Goal: Task Accomplishment & Management: Manage account settings

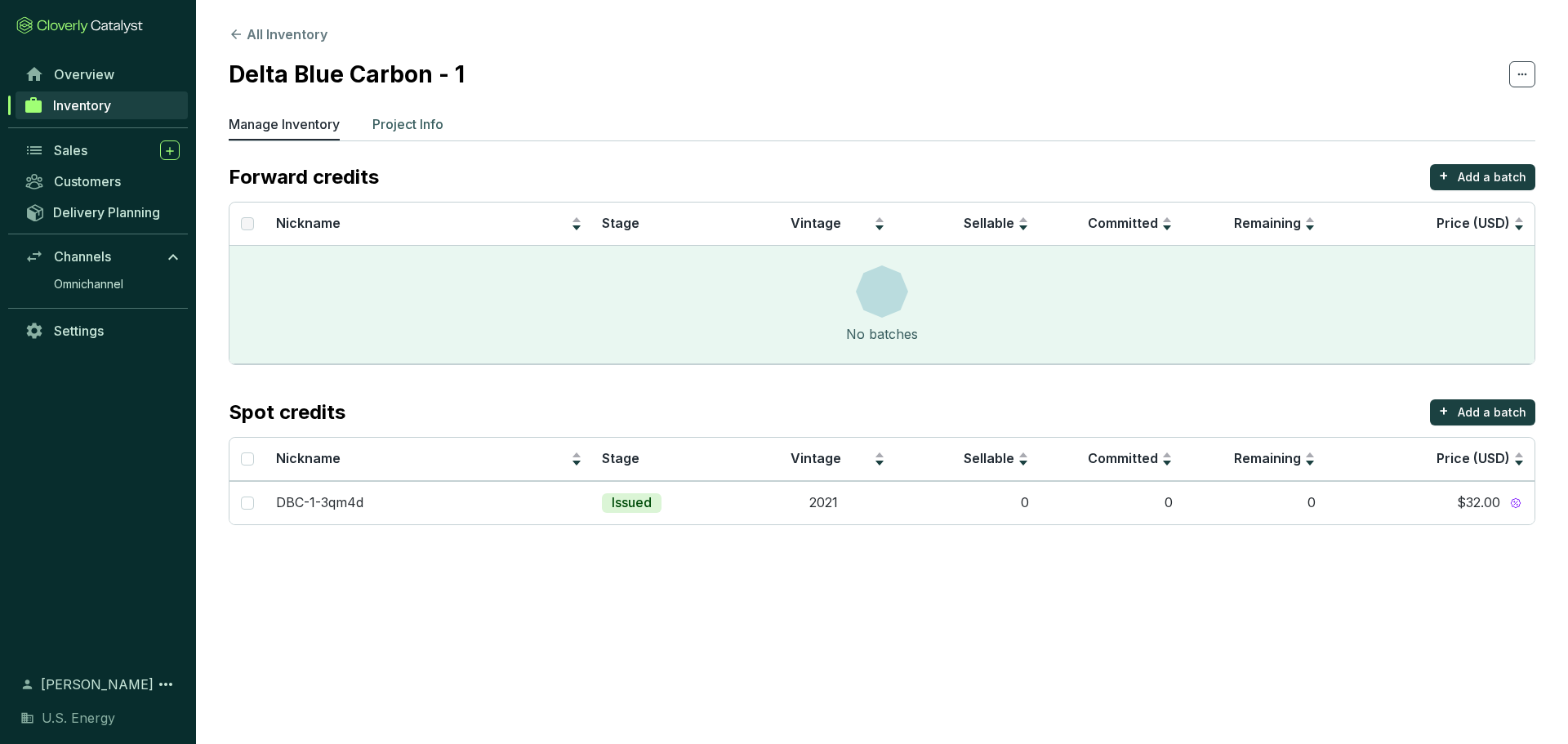
click at [423, 117] on p "Project Info" at bounding box center [408, 124] width 71 height 20
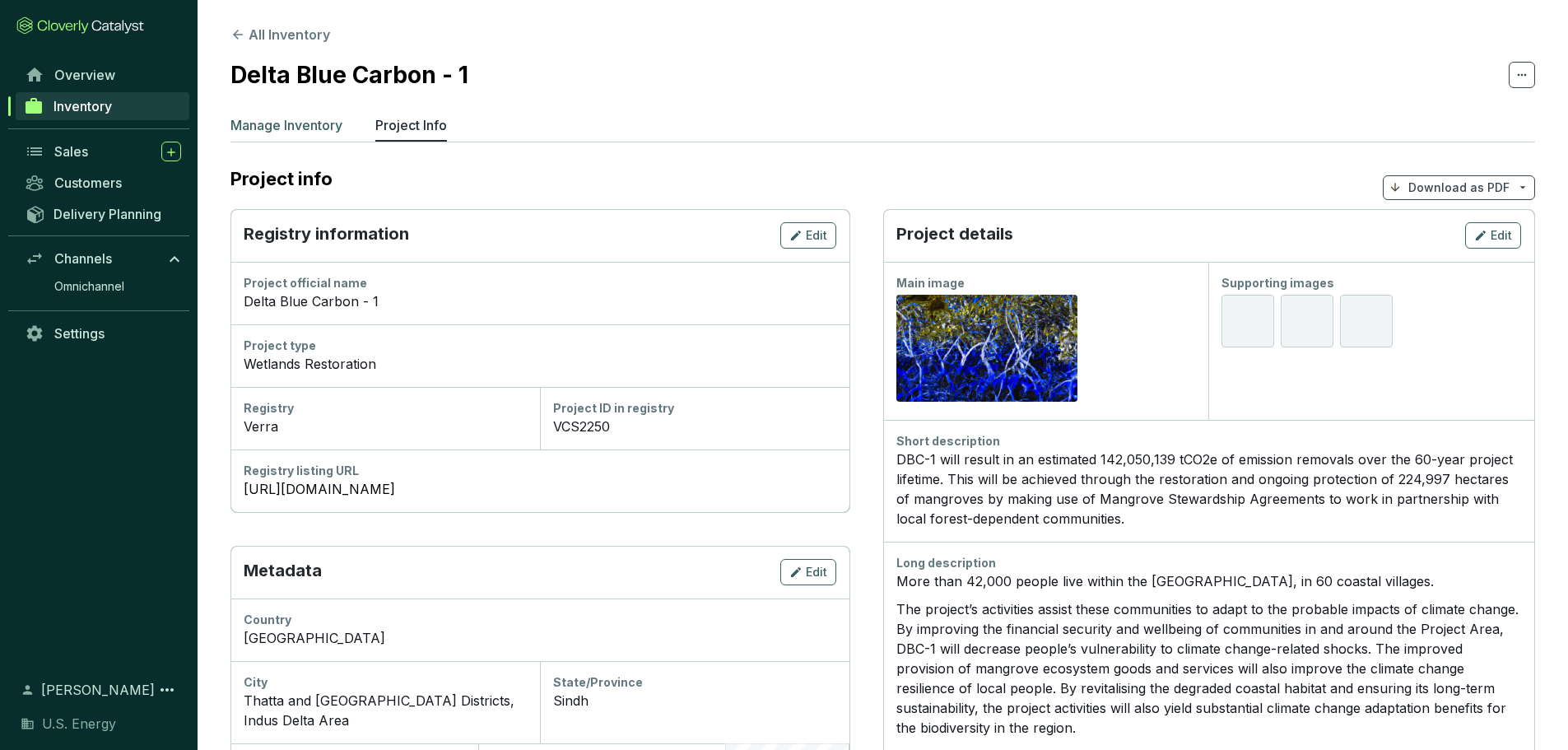
click at [320, 128] on p "Manage Inventory" at bounding box center [286, 125] width 112 height 20
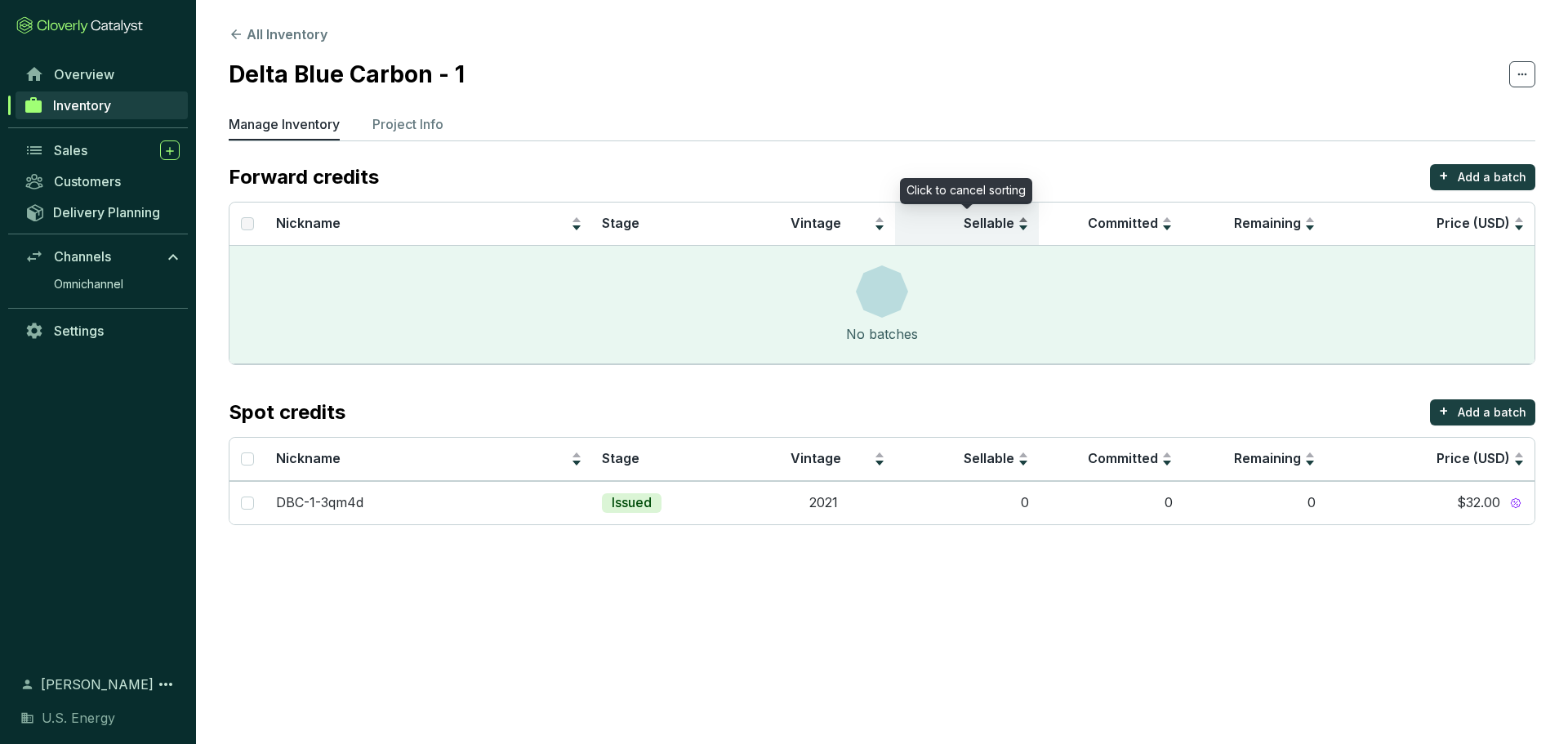
click at [990, 226] on span "Sellable" at bounding box center [990, 223] width 51 height 16
click at [1005, 224] on span "Sellable" at bounding box center [990, 223] width 51 height 16
click at [1004, 224] on span "Sellable" at bounding box center [990, 223] width 51 height 16
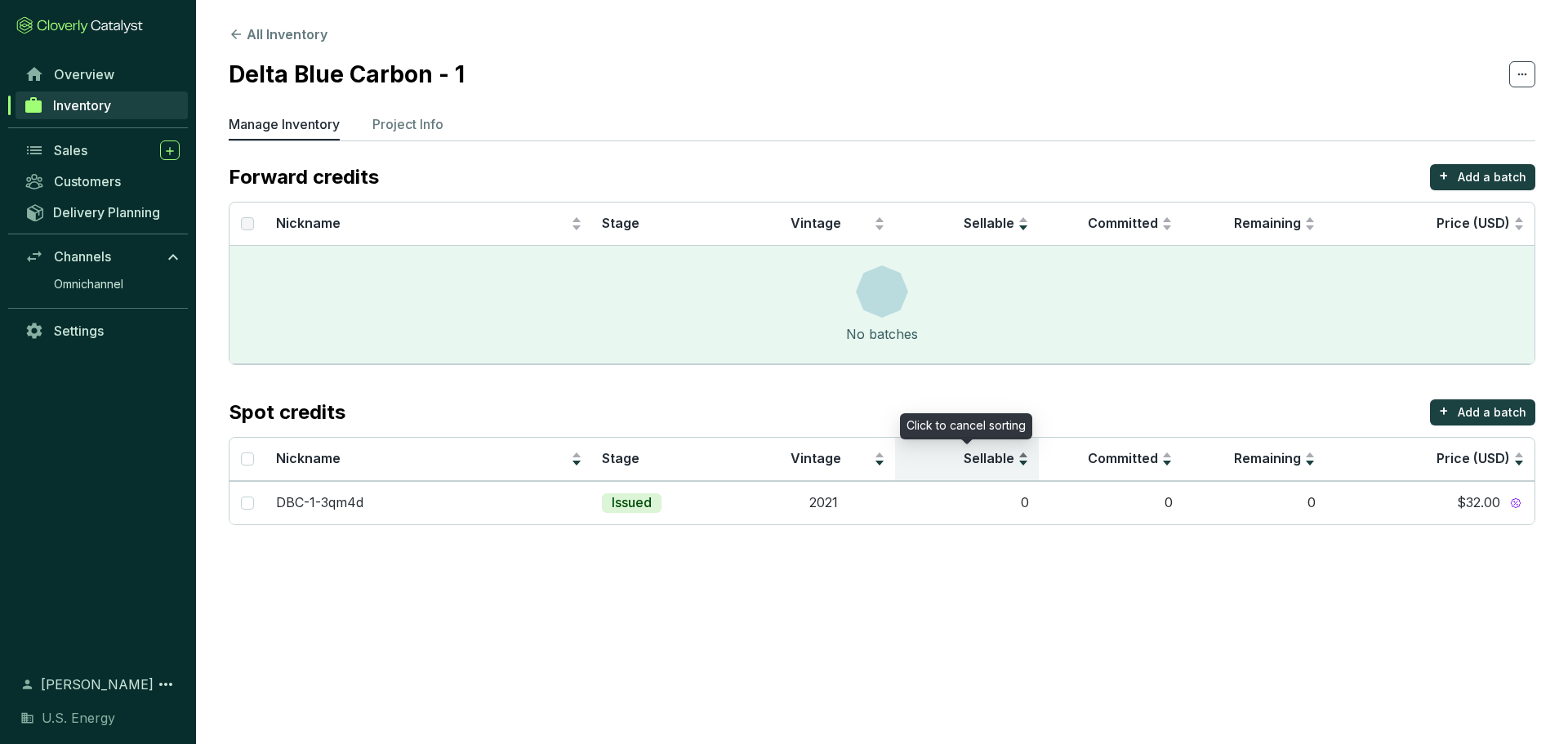
click at [998, 461] on span "Sellable" at bounding box center [990, 458] width 51 height 16
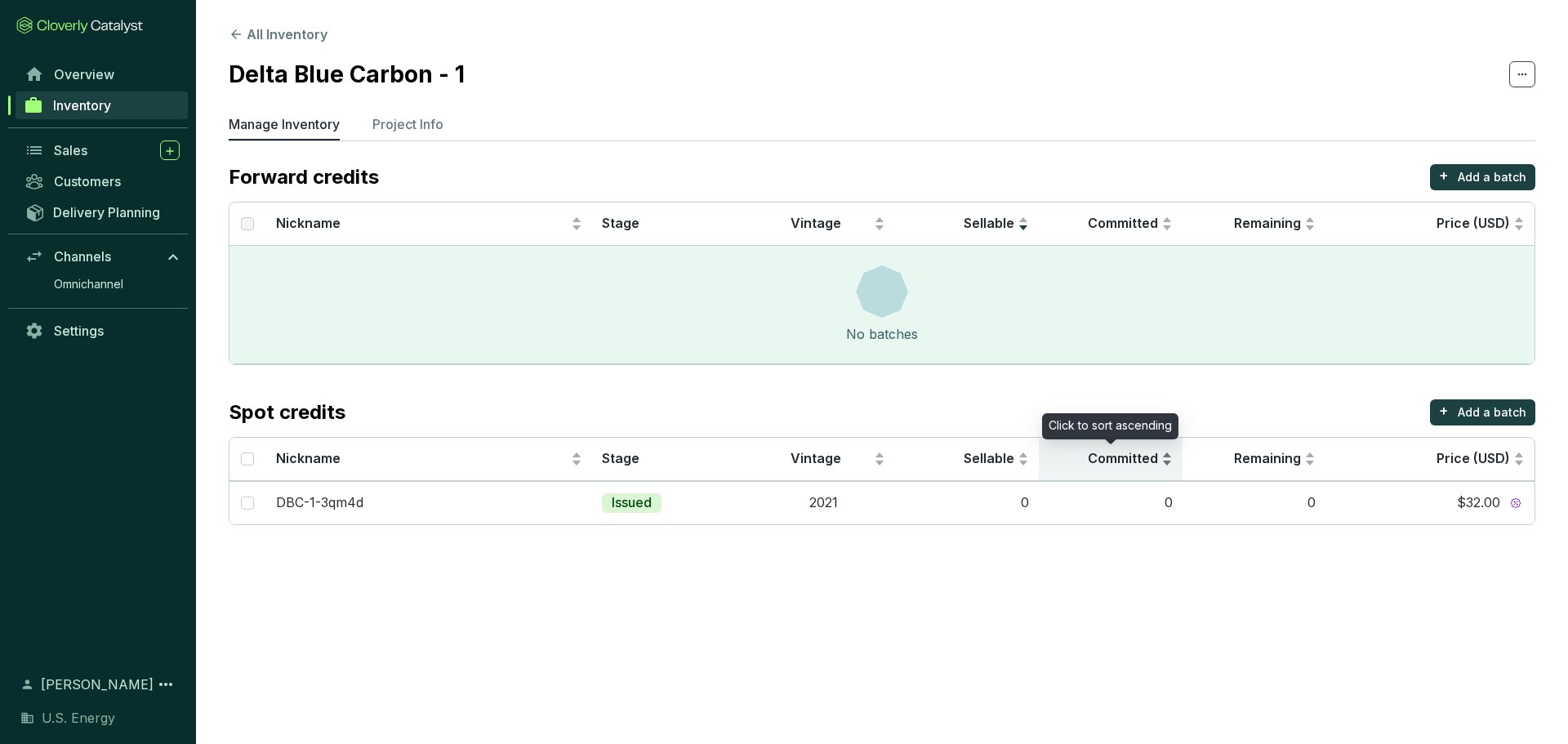
click at [1130, 456] on span "Committed" at bounding box center [1123, 458] width 71 height 16
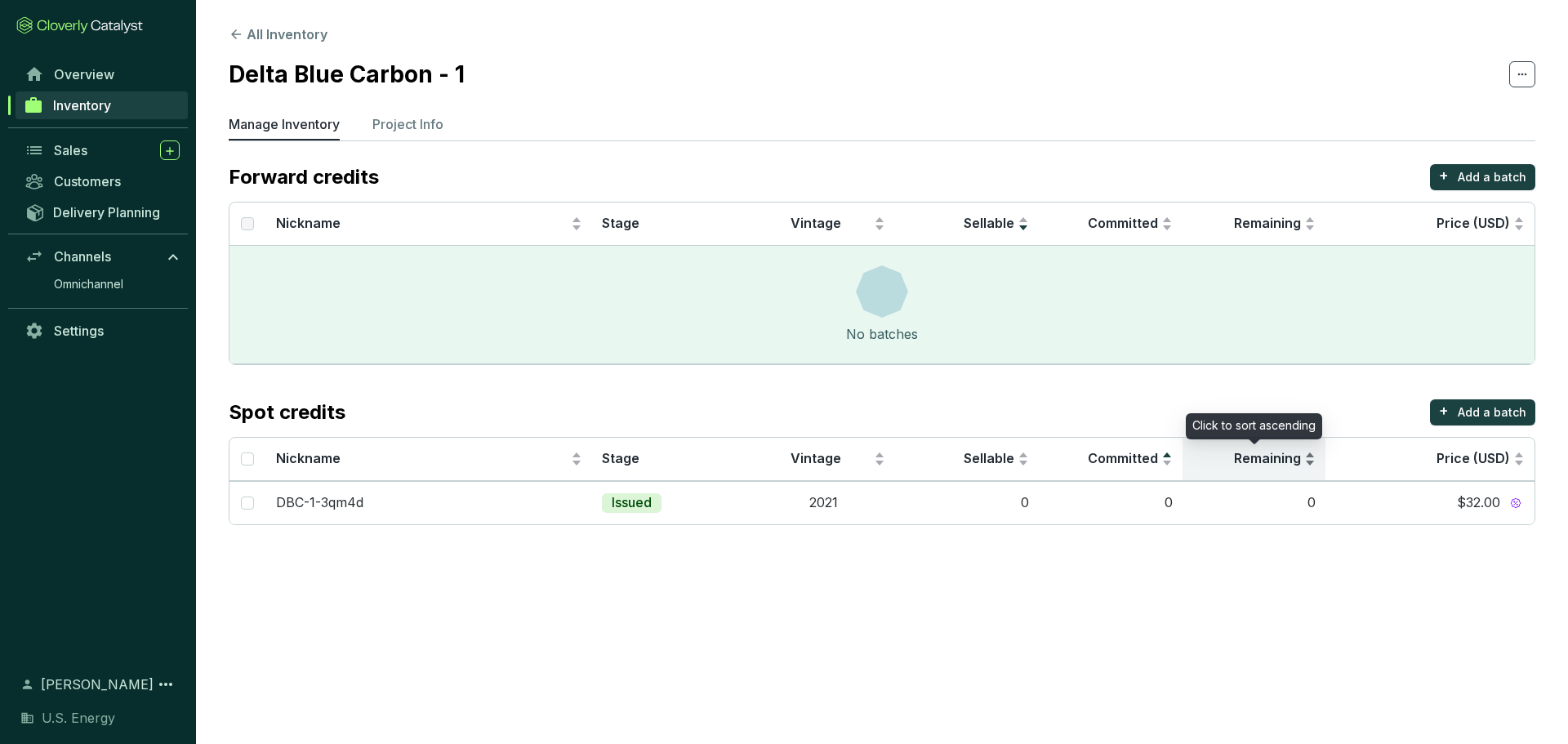
click at [1246, 453] on span "Remaining" at bounding box center [1268, 458] width 67 height 16
click at [281, 127] on p "Manage Inventory" at bounding box center [284, 124] width 111 height 20
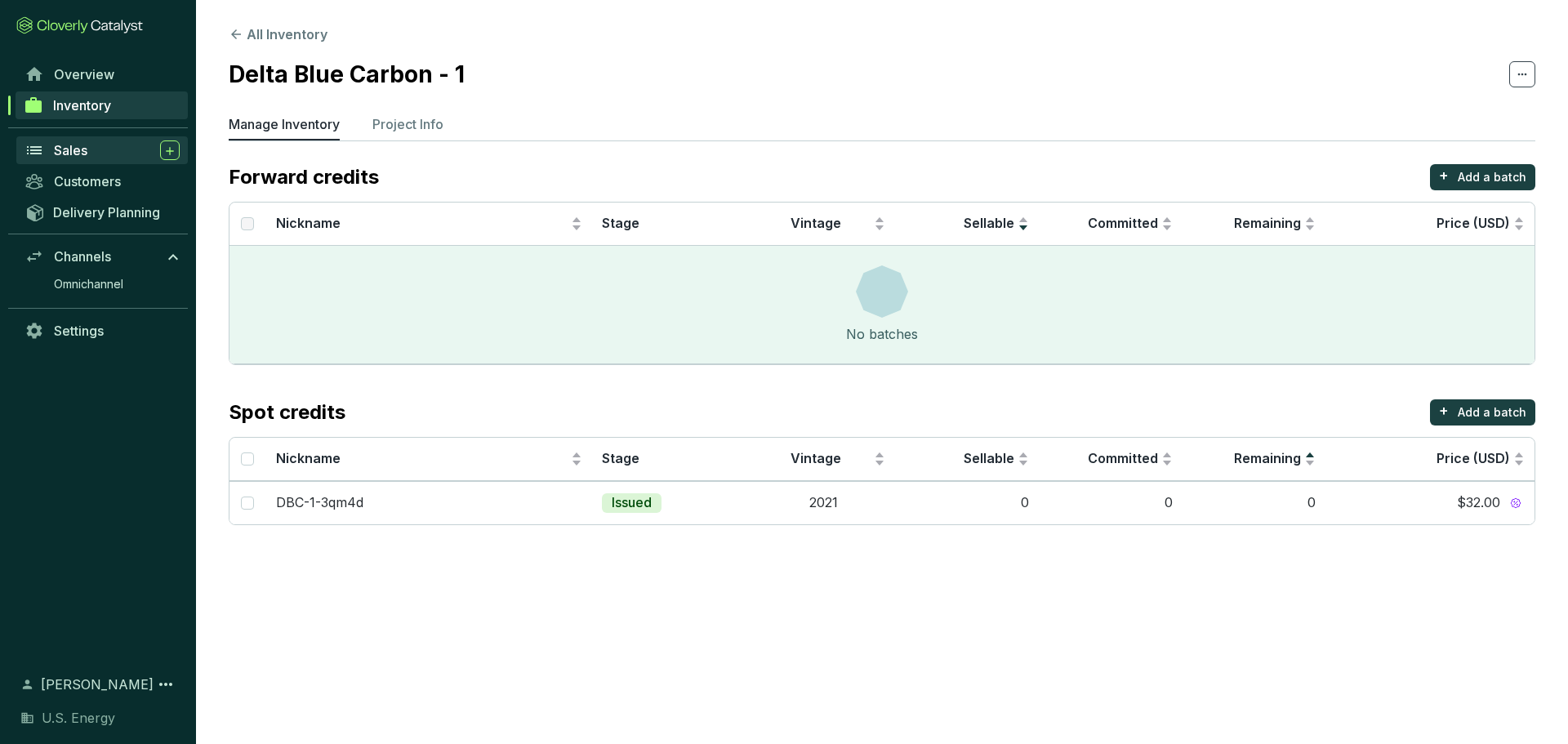
click at [83, 151] on span "Sales" at bounding box center [71, 150] width 34 height 16
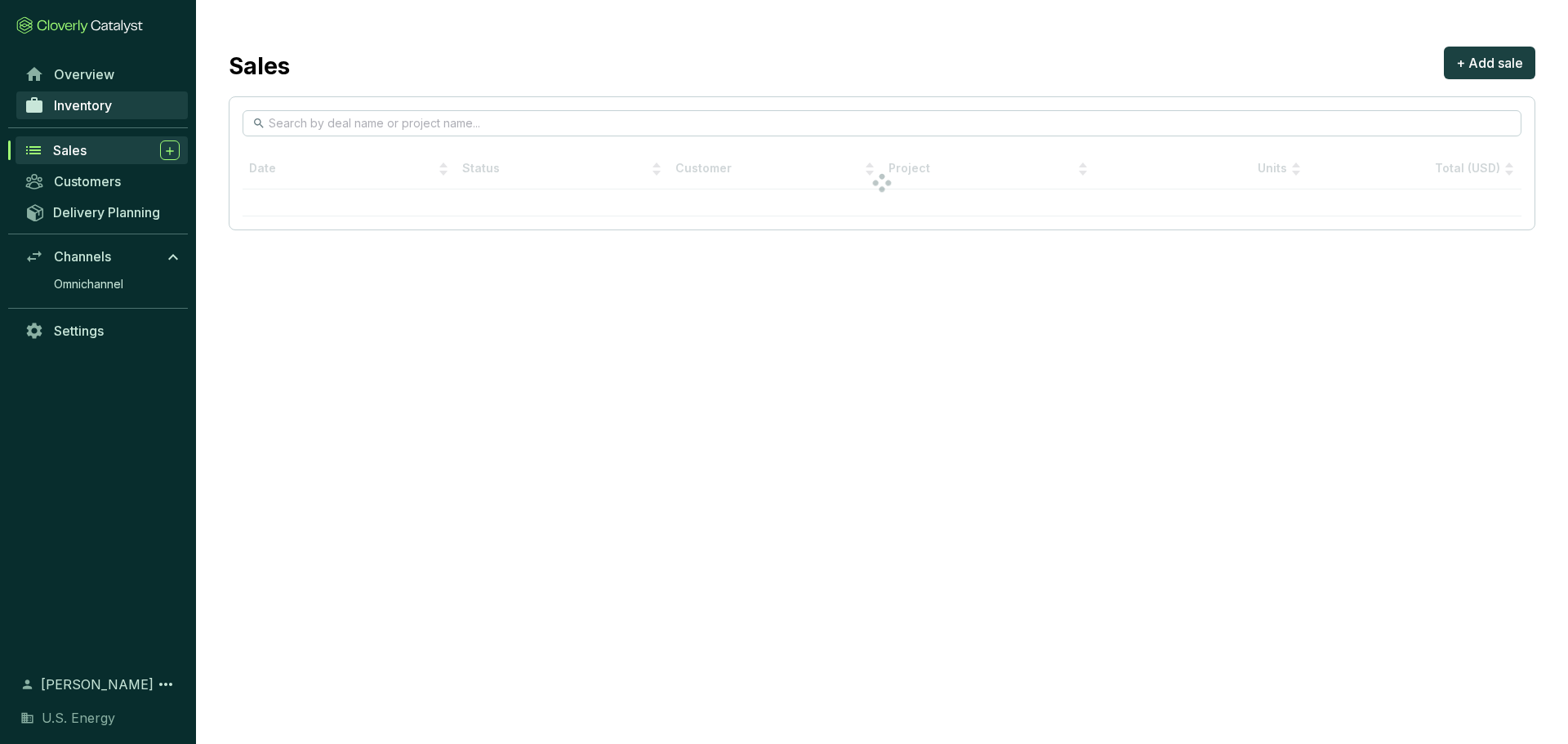
click at [85, 108] on span "Inventory" at bounding box center [83, 105] width 58 height 16
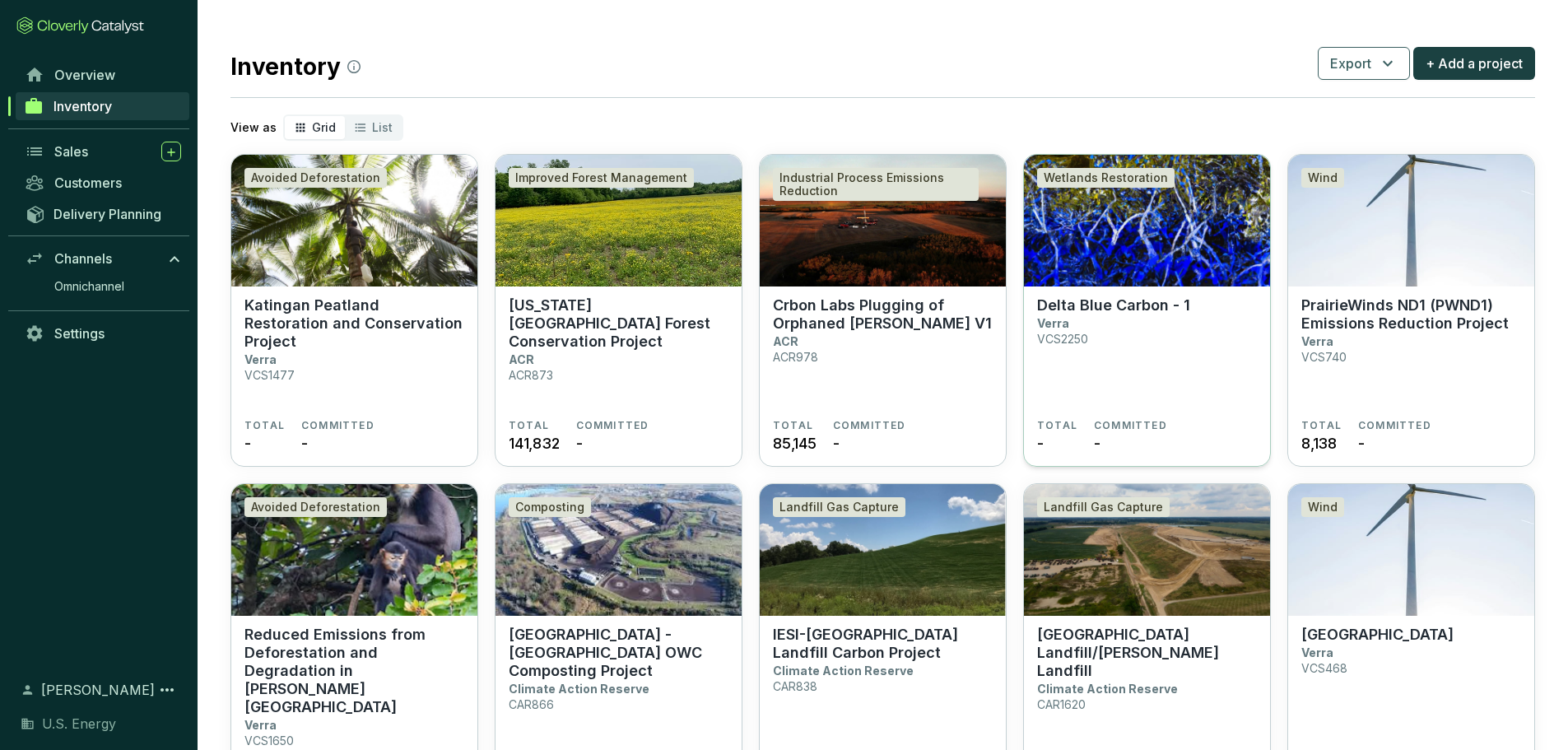
click at [1116, 294] on section "Delta Blue Carbon - 1 Verra VCS2250 TOTAL - COMMITTED -" at bounding box center [1147, 376] width 246 height 181
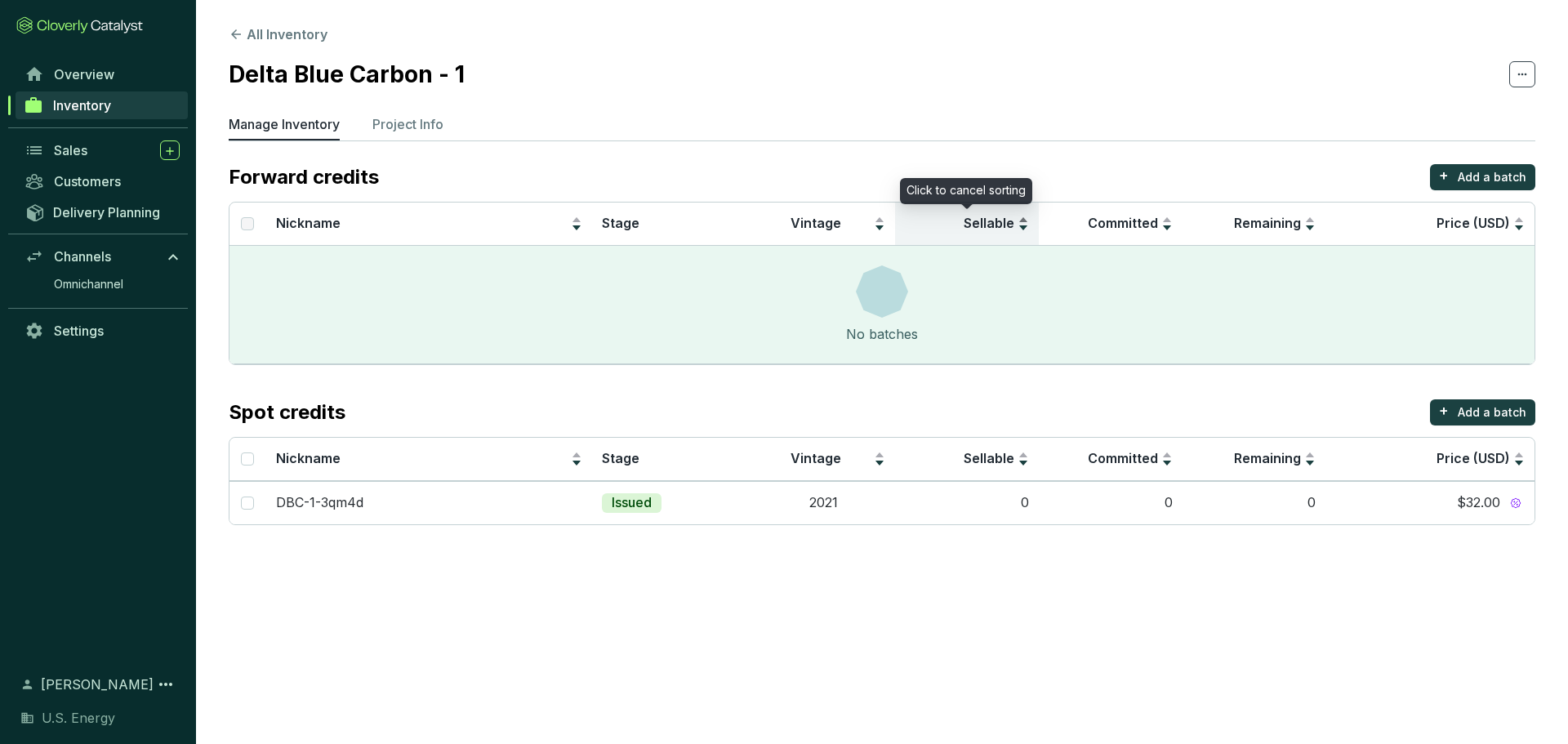
click at [1007, 217] on span "Sellable" at bounding box center [990, 223] width 51 height 16
click at [1483, 176] on p "Add a batch" at bounding box center [1493, 177] width 69 height 16
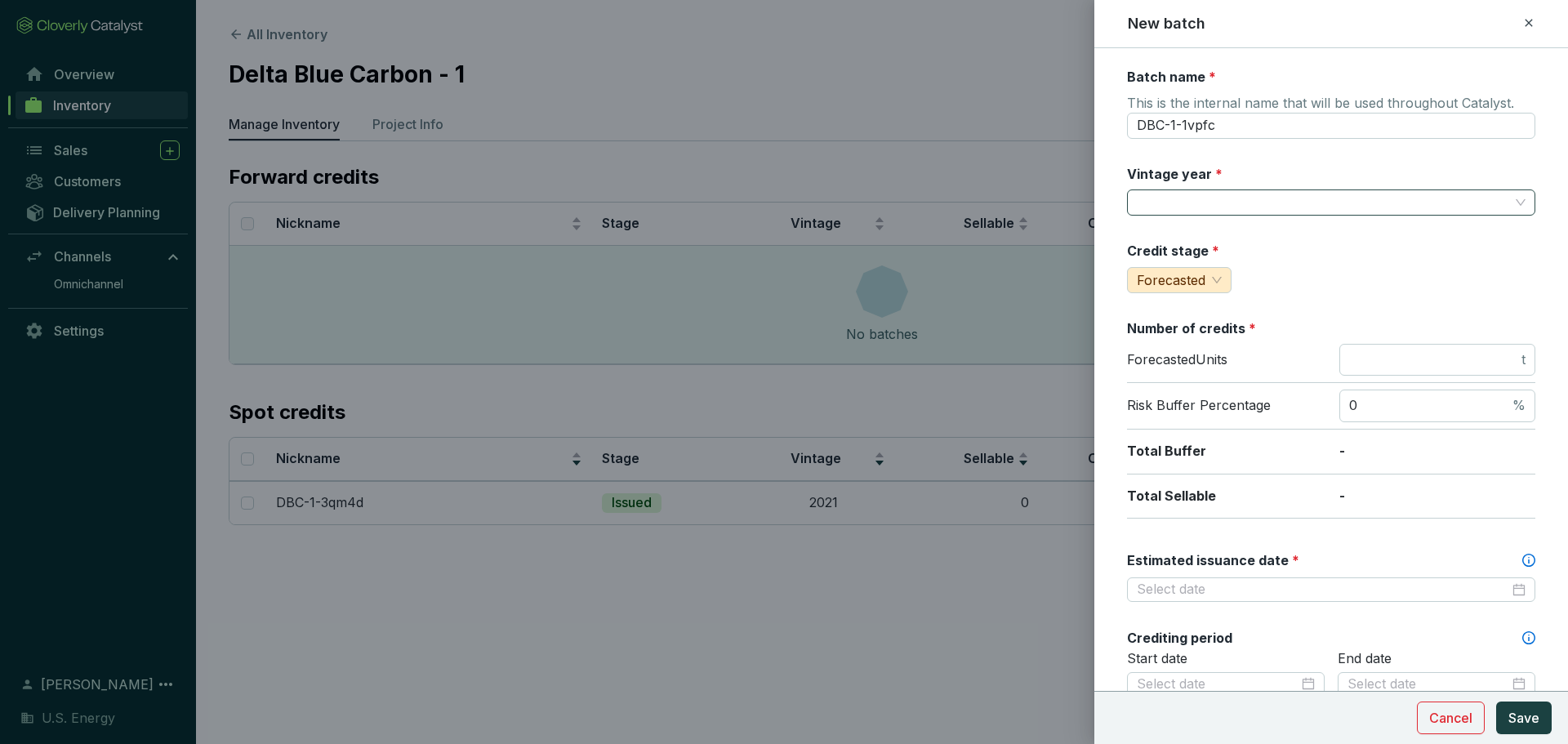
click at [1206, 208] on input "Vintage year *" at bounding box center [1323, 203] width 373 height 25
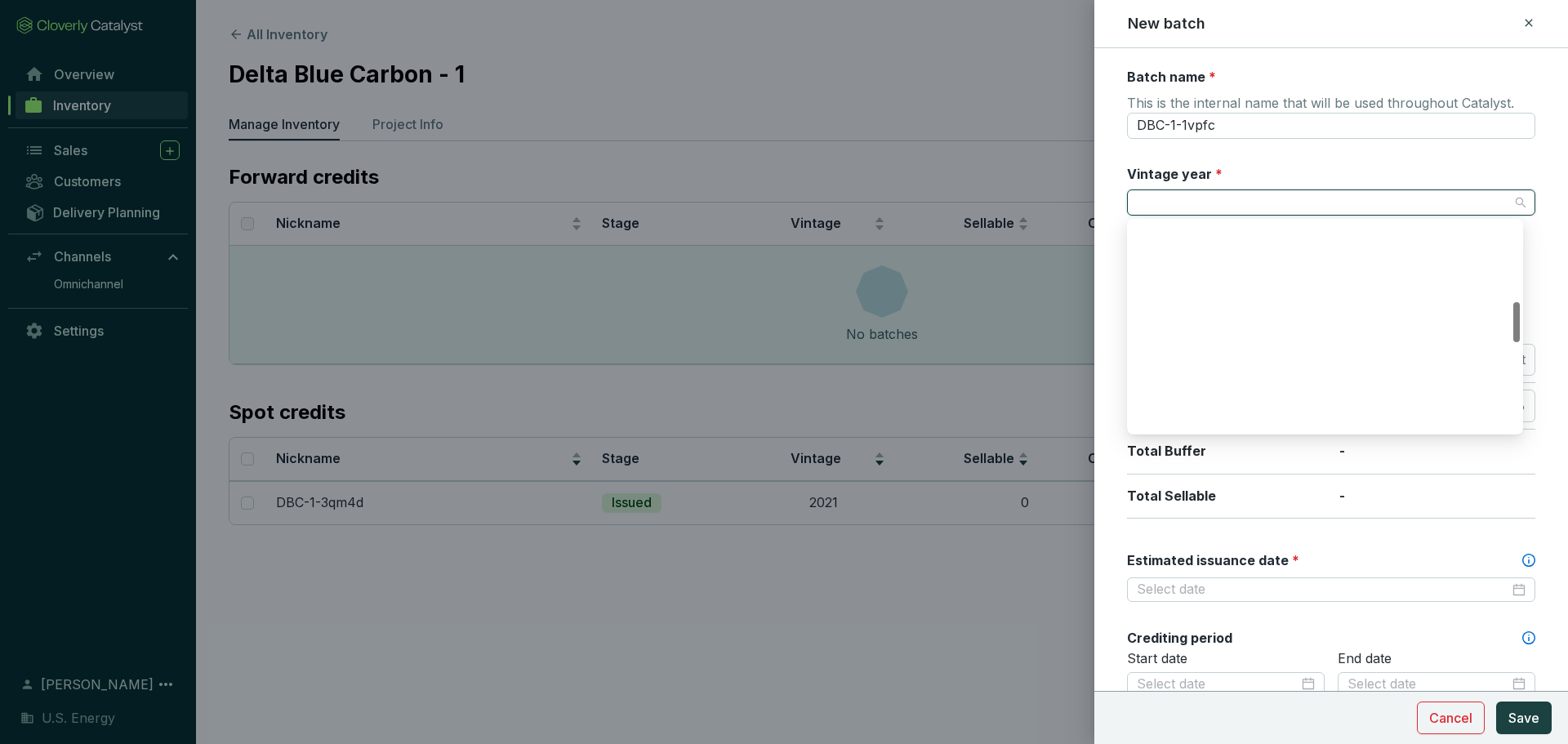
scroll to position [490, 0]
click at [1200, 296] on div "2021" at bounding box center [1325, 294] width 370 height 18
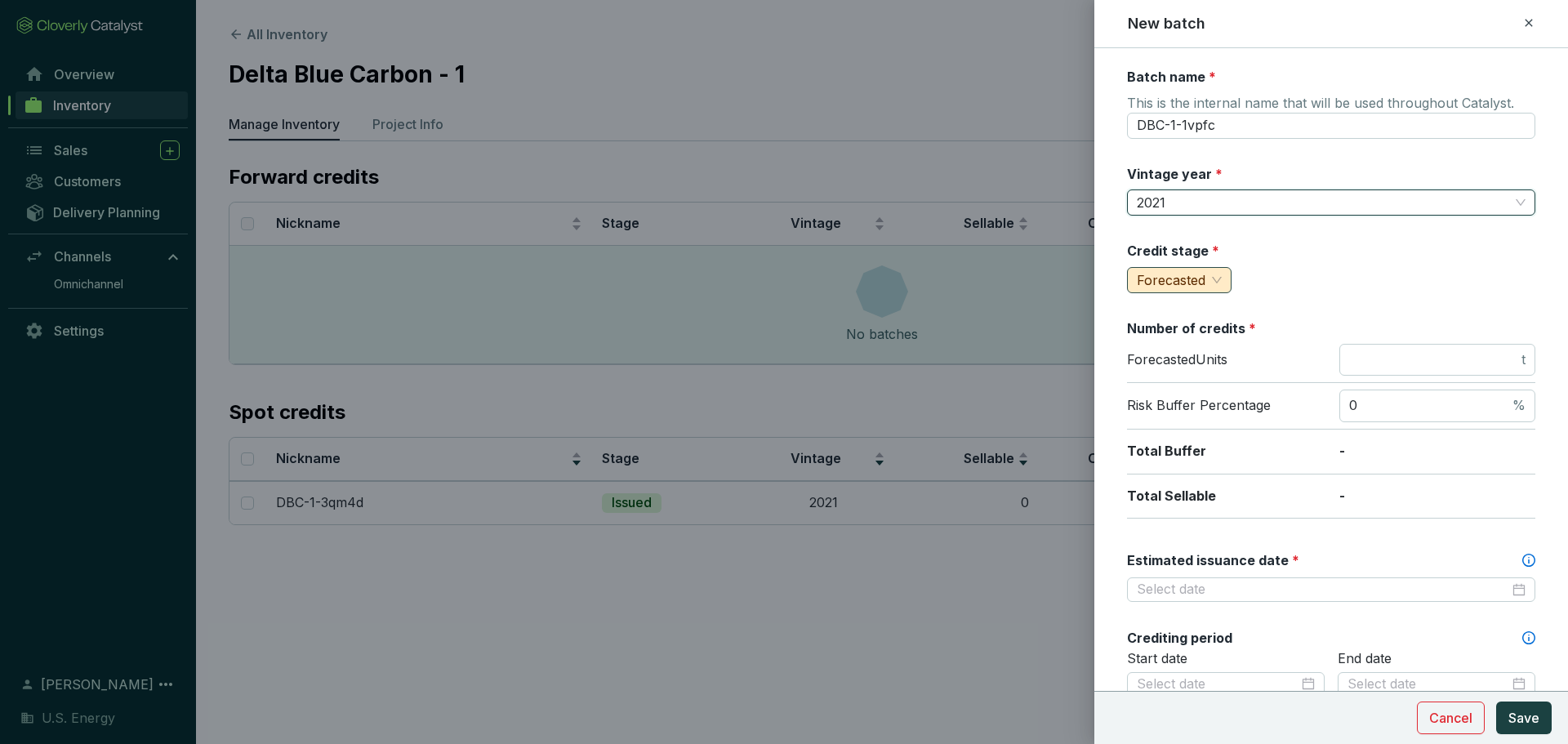
click at [1215, 285] on span "Forecasted" at bounding box center [1180, 280] width 85 height 25
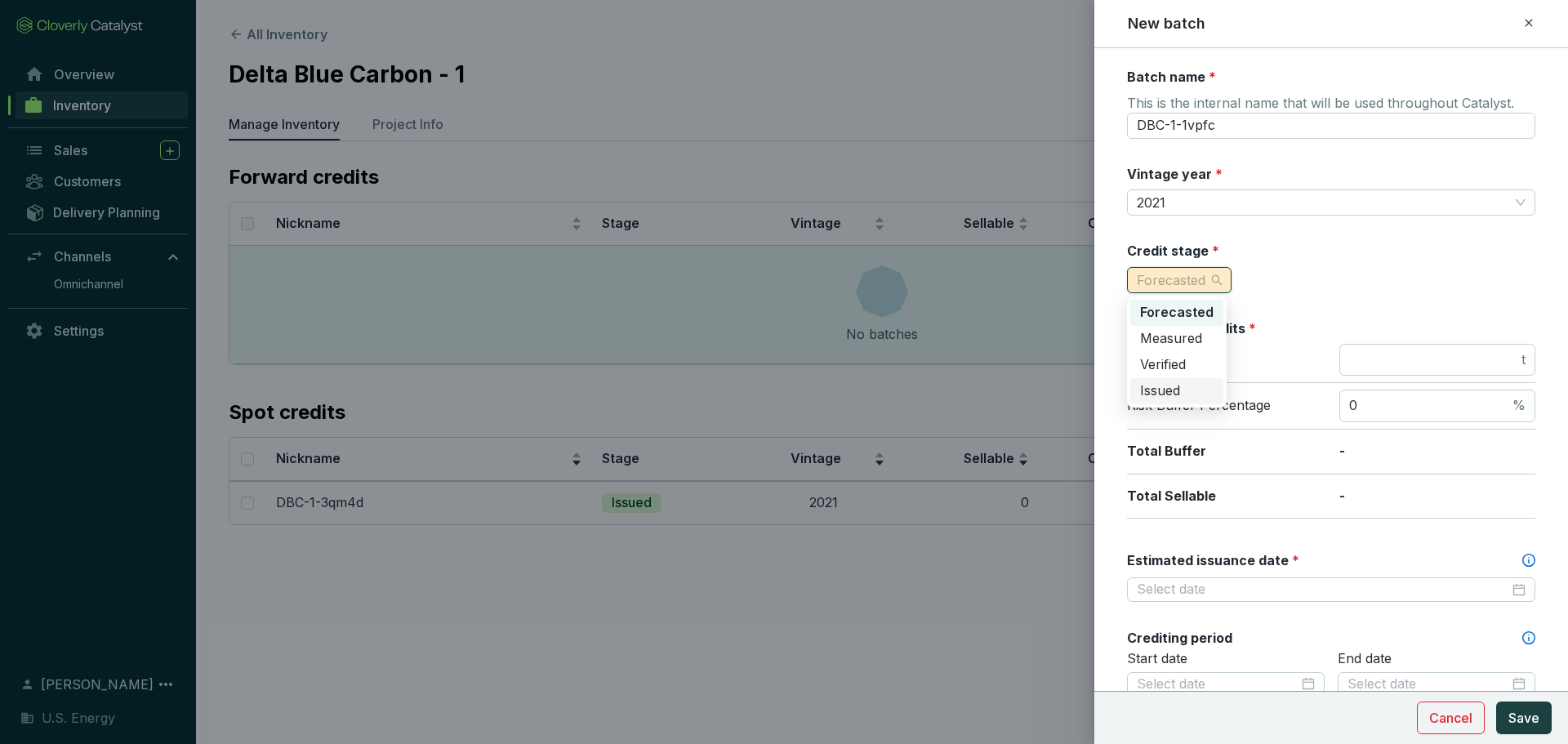
click at [1148, 390] on span "Issued" at bounding box center [1160, 390] width 40 height 16
click at [1405, 361] on input "number" at bounding box center [1433, 360] width 169 height 18
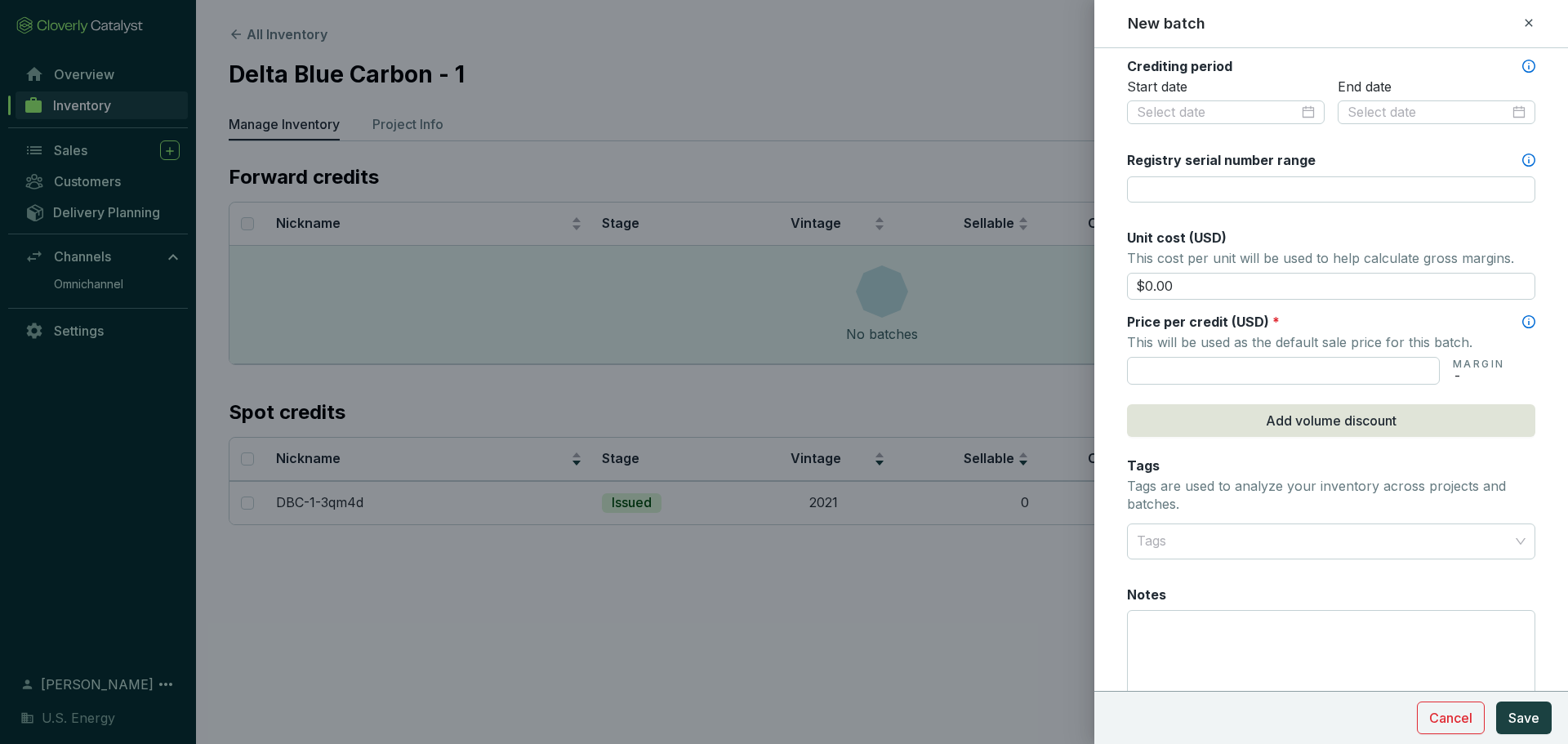
scroll to position [653, 0]
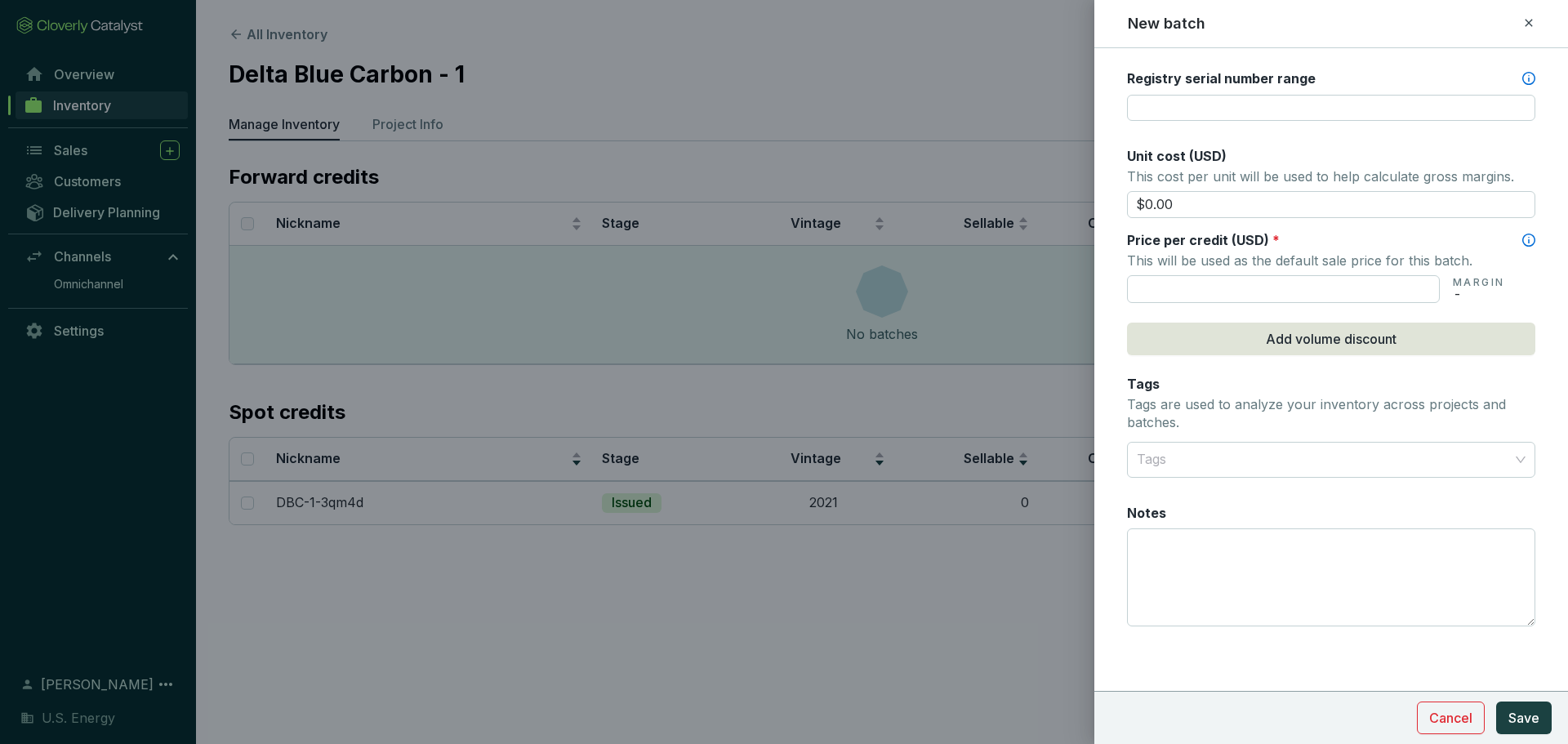
click at [1534, 19] on icon at bounding box center [1529, 23] width 13 height 20
